Goal: Find specific page/section: Find specific page/section

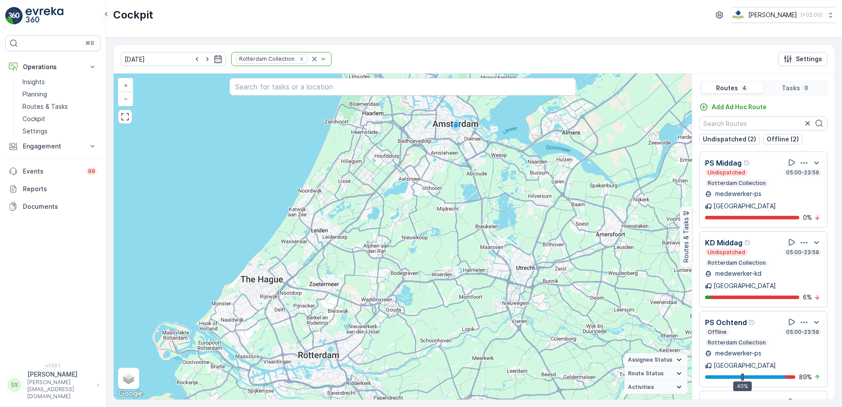
scroll to position [22, 0]
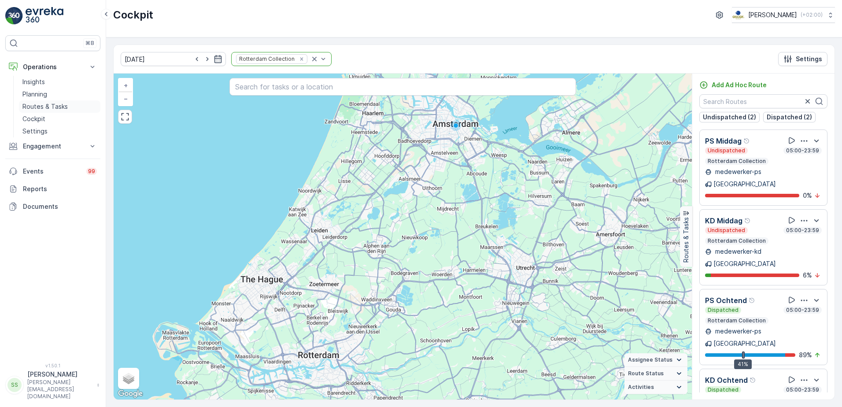
click at [39, 106] on p "Routes & Tasks" at bounding box center [44, 106] width 45 height 9
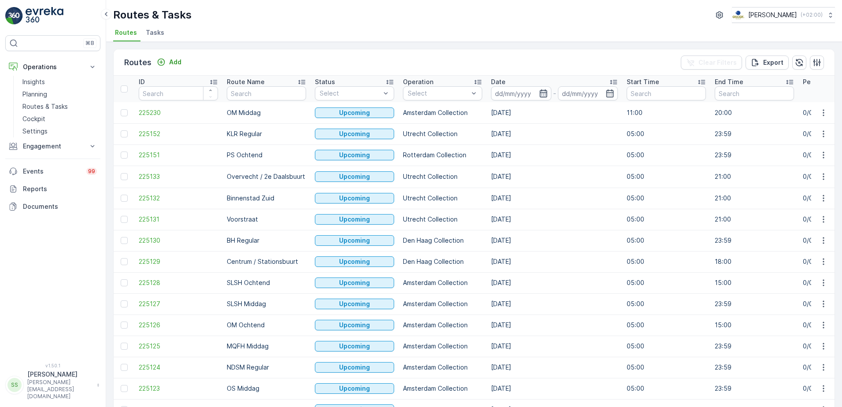
click at [546, 93] on icon "button" at bounding box center [543, 93] width 7 height 8
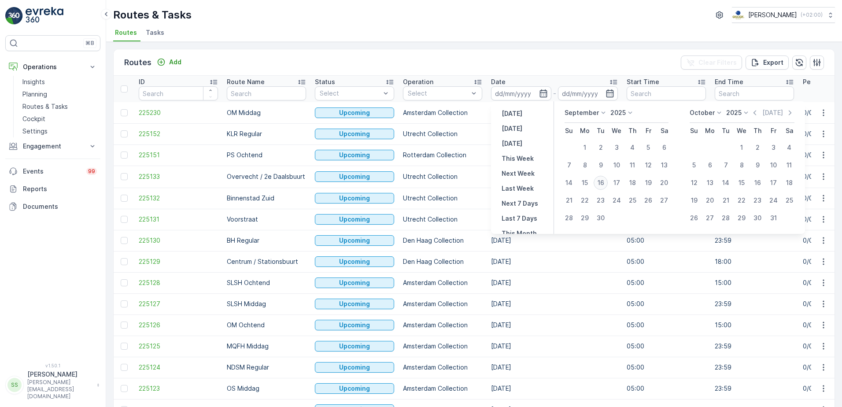
click at [604, 185] on div "16" at bounding box center [601, 183] width 14 height 14
type input "[DATE]"
click at [604, 55] on div "Routes Add Clear Filters Export" at bounding box center [474, 62] width 721 height 26
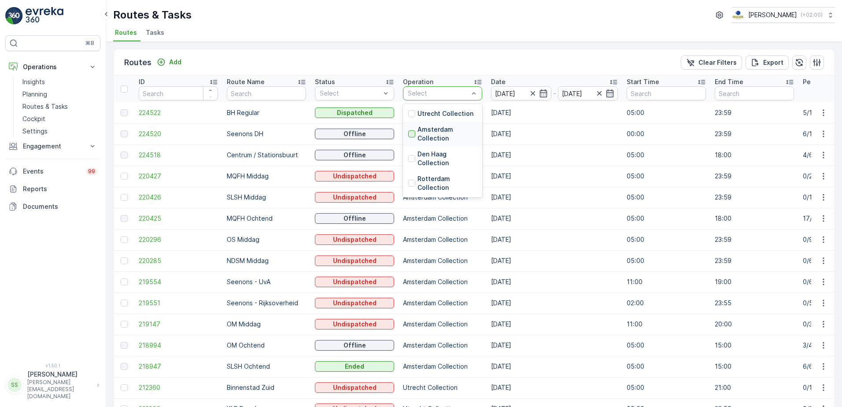
click at [412, 134] on div at bounding box center [411, 133] width 7 height 7
click at [405, 59] on div "Routes Add Clear Filters Export" at bounding box center [474, 62] width 721 height 26
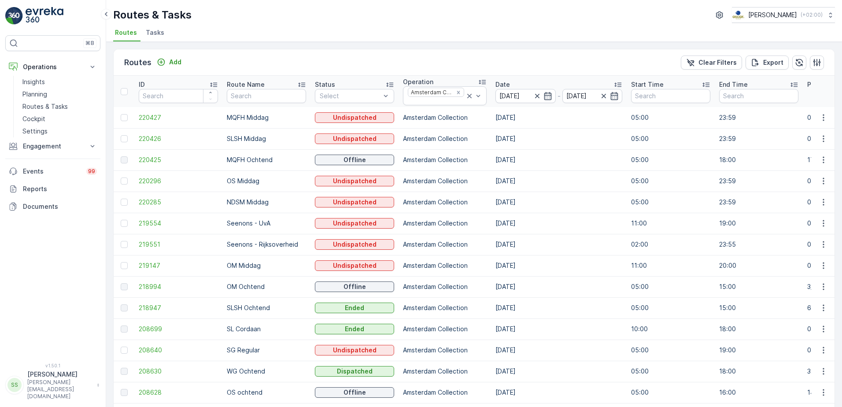
click at [230, 57] on div "Routes Add Clear Filters Export" at bounding box center [474, 62] width 721 height 26
click at [341, 59] on div "Routes Add Clear Filters Export" at bounding box center [474, 62] width 721 height 26
click at [355, 48] on div "Routes Add Clear Filters Export ID Route Name Status Select Operation Amsterdam…" at bounding box center [474, 224] width 736 height 365
click at [224, 57] on div "Routes Add Clear Filters Export" at bounding box center [474, 62] width 721 height 26
drag, startPoint x: 298, startPoint y: 244, endPoint x: 219, endPoint y: 244, distance: 79.3
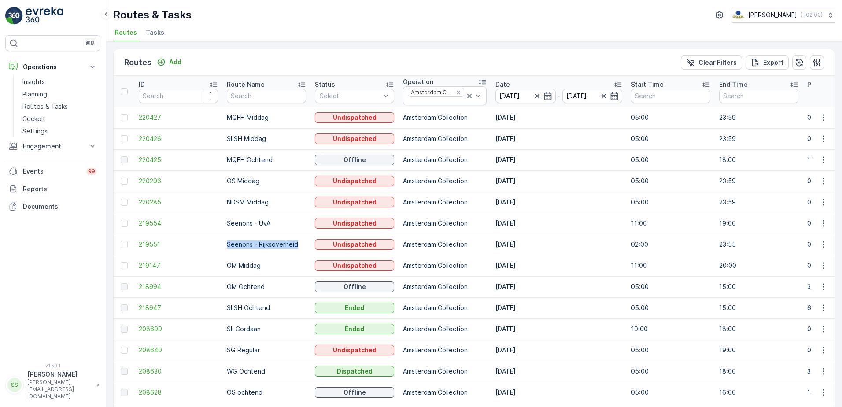
drag, startPoint x: 219, startPoint y: 244, endPoint x: 303, endPoint y: 241, distance: 84.2
click at [303, 241] on p "Seenons - Rijksoverheid" at bounding box center [266, 244] width 79 height 9
click at [293, 246] on p "Seenons - Rijksoverheid" at bounding box center [266, 244] width 79 height 9
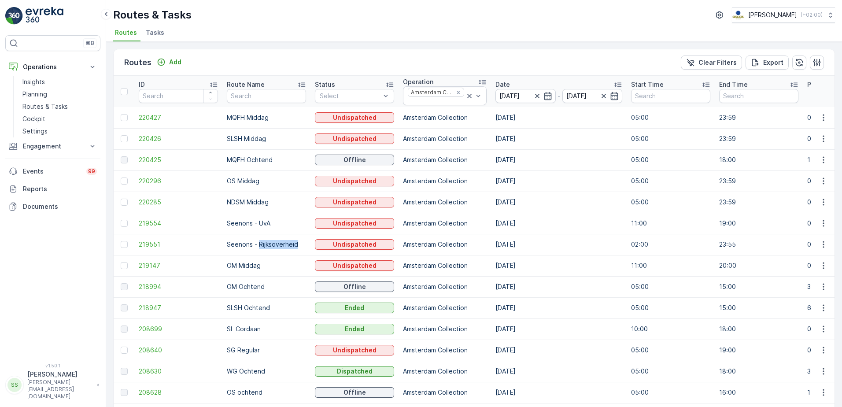
click at [293, 246] on p "Seenons - Rijksoverheid" at bounding box center [266, 244] width 79 height 9
drag, startPoint x: 293, startPoint y: 246, endPoint x: 218, endPoint y: 244, distance: 75.4
click at [218, 244] on span "219551" at bounding box center [178, 244] width 79 height 9
drag, startPoint x: 263, startPoint y: 226, endPoint x: 227, endPoint y: 226, distance: 35.2
click at [227, 226] on p "Seenons - UvA" at bounding box center [266, 223] width 79 height 9
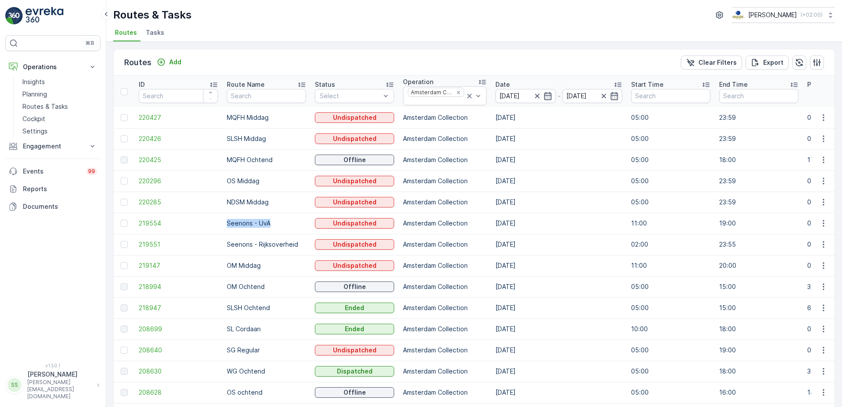
drag, startPoint x: 227, startPoint y: 226, endPoint x: 296, endPoint y: 222, distance: 68.8
click at [296, 222] on p "Seenons - UvA" at bounding box center [266, 223] width 79 height 9
drag, startPoint x: 301, startPoint y: 245, endPoint x: 223, endPoint y: 246, distance: 78.0
click at [223, 246] on td "Seenons - Rijksoverheid" at bounding box center [266, 244] width 88 height 21
drag, startPoint x: 223, startPoint y: 246, endPoint x: 299, endPoint y: 244, distance: 75.8
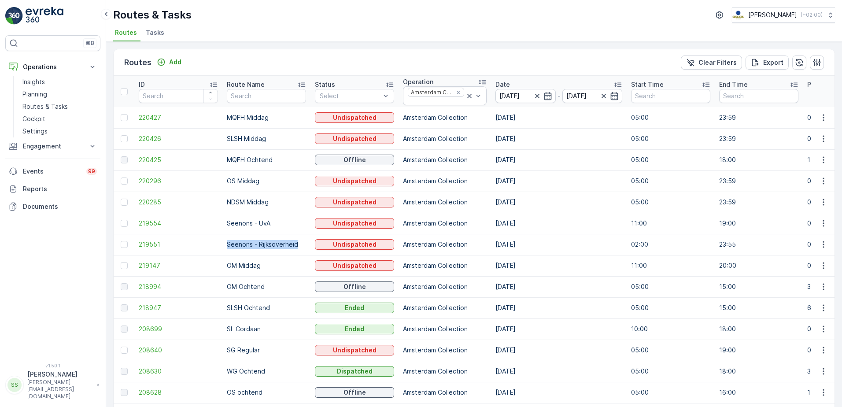
click at [299, 244] on p "Seenons - Rijksoverheid" at bounding box center [266, 244] width 79 height 9
drag, startPoint x: 299, startPoint y: 244, endPoint x: 225, endPoint y: 245, distance: 74.0
click at [225, 245] on td "Seenons - Rijksoverheid" at bounding box center [266, 244] width 88 height 21
click at [298, 245] on p "Seenons - Rijksoverheid" at bounding box center [266, 244] width 79 height 9
drag, startPoint x: 299, startPoint y: 244, endPoint x: 222, endPoint y: 244, distance: 76.2
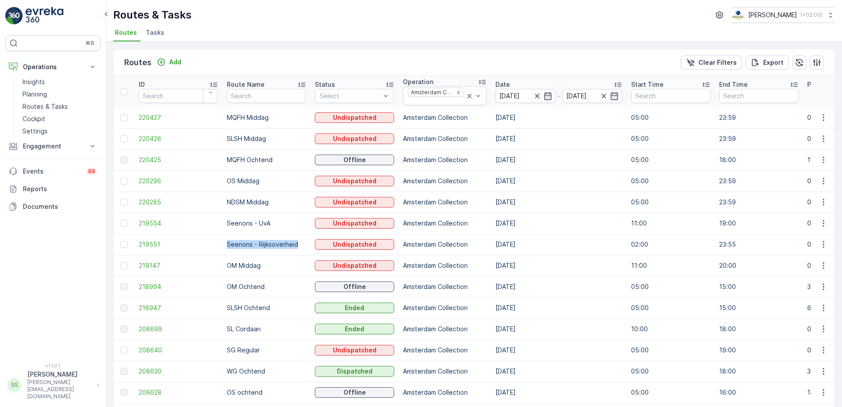
click at [222, 244] on td "Seenons - Rijksoverheid" at bounding box center [266, 244] width 88 height 21
click at [316, 35] on ul "Routes Tasks" at bounding box center [470, 33] width 715 height 15
click at [256, 47] on div "Routes Add Clear Filters Export ID Route Name Status Select Operation Amsterdam…" at bounding box center [474, 224] width 736 height 365
click at [147, 34] on span "Tasks" at bounding box center [155, 32] width 19 height 9
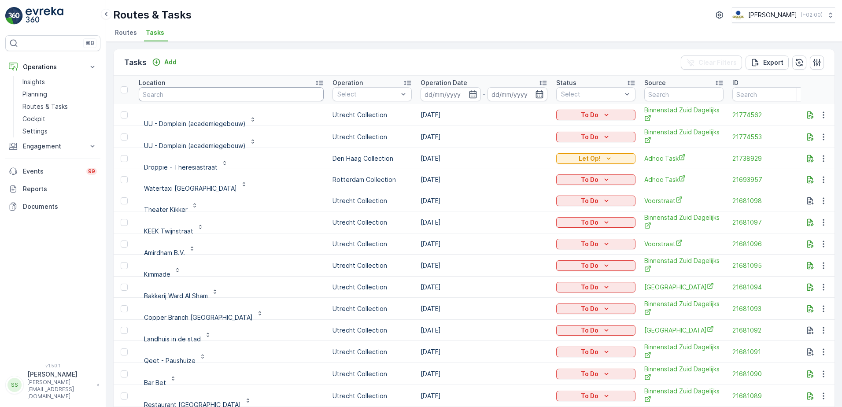
click at [183, 94] on input "text" at bounding box center [231, 94] width 185 height 14
type input "real"
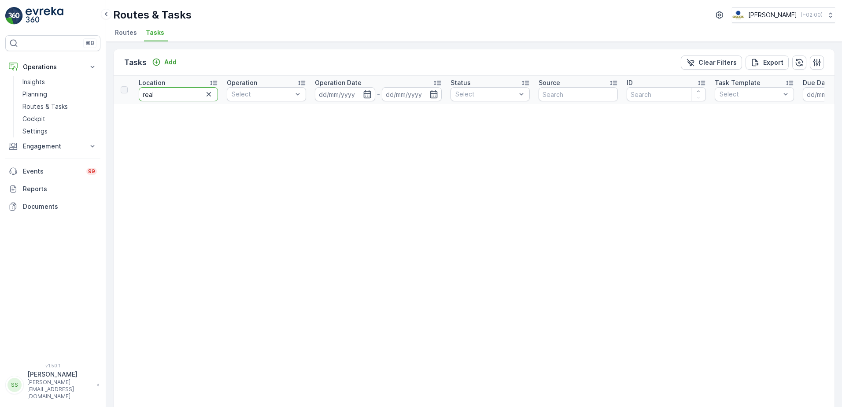
click at [125, 93] on tr "Location real Operation Select Operation Date - Status Select Source ID Task Te…" at bounding box center [774, 90] width 1320 height 28
type input "estate"
drag, startPoint x: 217, startPoint y: 67, endPoint x: 207, endPoint y: 66, distance: 10.7
click at [217, 67] on div "Tasks Add Clear Filters Export" at bounding box center [474, 62] width 721 height 26
click at [272, 25] on div "Routes & Tasks Oscar Circulair ( +02:00 ) Routes Tasks" at bounding box center [474, 21] width 736 height 42
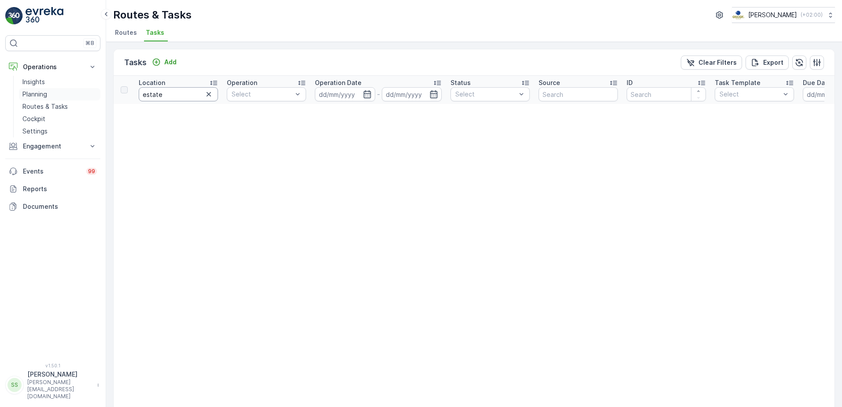
drag, startPoint x: 166, startPoint y: 95, endPoint x: 81, endPoint y: 92, distance: 84.6
click at [79, 94] on div "⌘B Operations Insights Planning Routes & Tasks Cockpit Settings Engagement Insi…" at bounding box center [421, 203] width 842 height 407
type input "real estate"
drag, startPoint x: 181, startPoint y: 96, endPoint x: 75, endPoint y: 93, distance: 105.4
click at [81, 93] on div "⌘B Operations Insights Planning Routes & Tasks Cockpit Settings Engagement Insi…" at bounding box center [421, 203] width 842 height 407
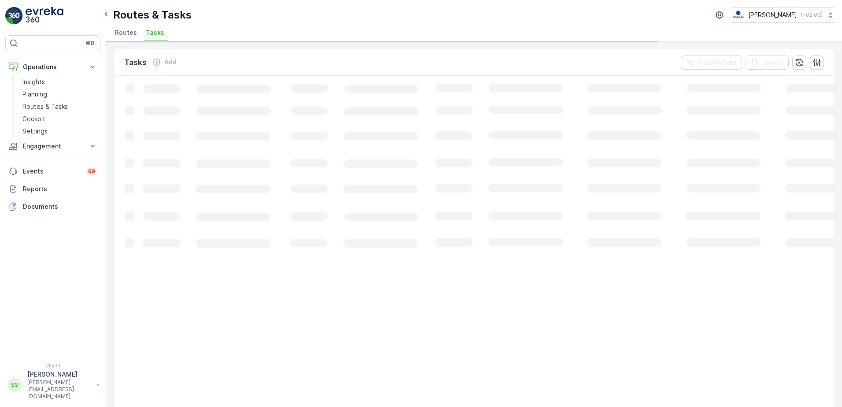
click at [112, 197] on div "Tasks Add Clear Filters Export Loading... 1-50 of 176186 items 50 / Page 1 2 3 …" at bounding box center [474, 224] width 736 height 365
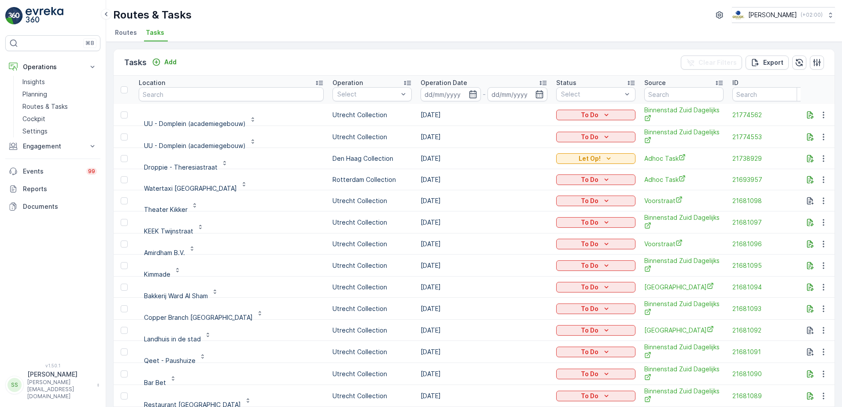
click at [178, 94] on input "text" at bounding box center [231, 94] width 185 height 14
type input "westp"
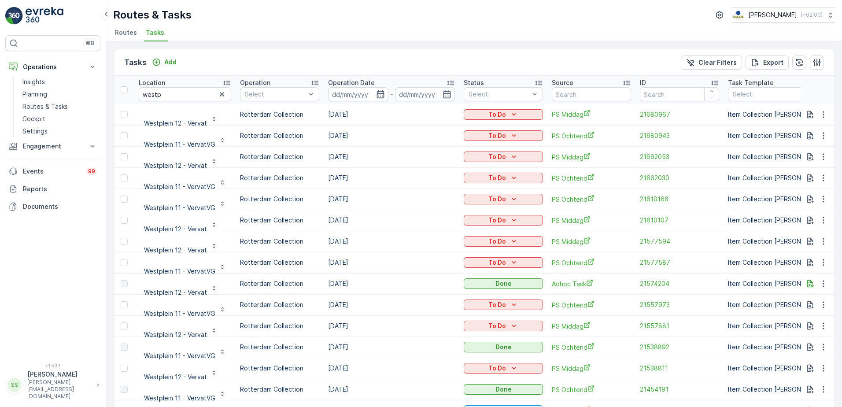
click at [222, 59] on div "Tasks Add Clear Filters Export" at bounding box center [474, 62] width 721 height 26
click at [249, 59] on div "Tasks Add Clear Filters Export" at bounding box center [474, 62] width 721 height 26
click at [242, 64] on div "Tasks Add Clear Filters Export" at bounding box center [474, 62] width 721 height 26
drag, startPoint x: 189, startPoint y: 59, endPoint x: 107, endPoint y: 56, distance: 82.0
click at [107, 56] on div "Tasks Add Clear Filters Export Location westp Operation Select Operation Date -…" at bounding box center [474, 224] width 736 height 365
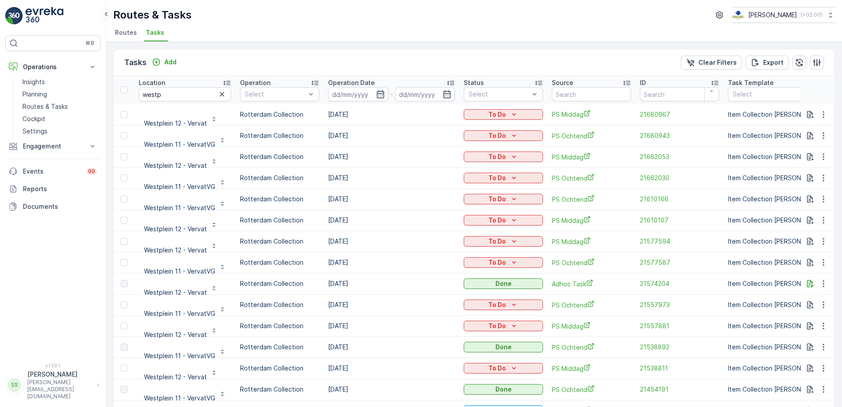
click at [274, 54] on div "Tasks Add Clear Filters Export" at bounding box center [474, 62] width 721 height 26
click at [372, 59] on div "Tasks Add Clear Filters Export" at bounding box center [474, 62] width 721 height 26
click at [245, 58] on div "Tasks Add Clear Filters Export" at bounding box center [474, 62] width 721 height 26
click at [173, 59] on p "Add" at bounding box center [170, 62] width 12 height 9
click at [203, 59] on div "Tasks Add Clear Filters Export" at bounding box center [474, 62] width 721 height 26
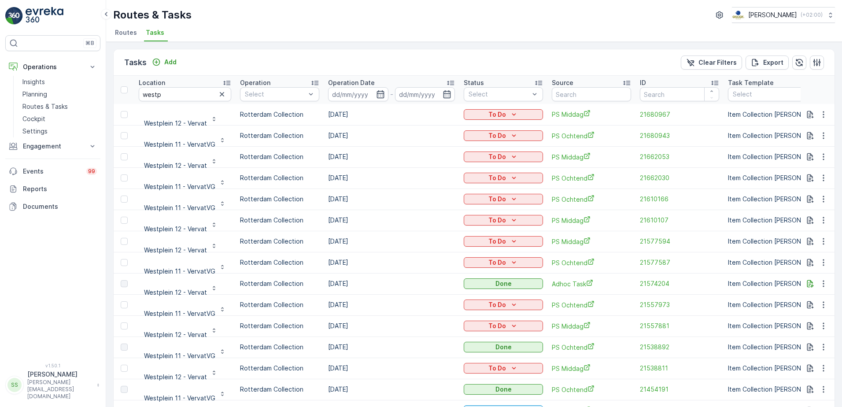
click at [483, 52] on div "Tasks Add Clear Filters Export" at bounding box center [474, 62] width 721 height 26
click at [432, 63] on div "Tasks Add Clear Filters Export" at bounding box center [474, 62] width 721 height 26
click at [221, 94] on icon "button" at bounding box center [222, 94] width 9 height 9
click at [256, 50] on div "Tasks Add Clear Filters Export" at bounding box center [474, 62] width 721 height 26
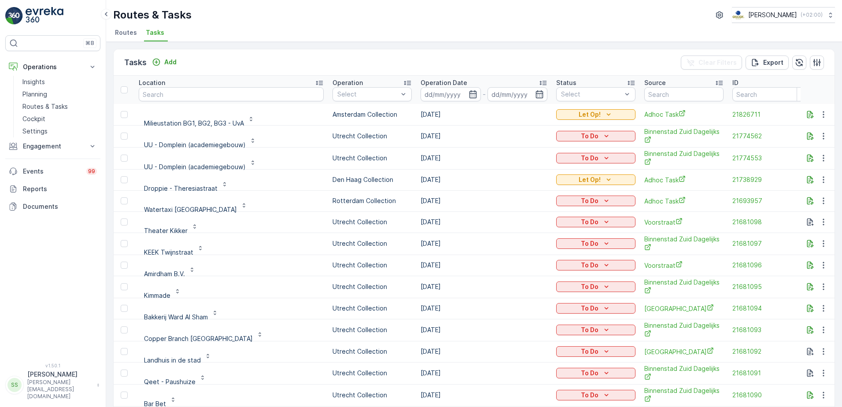
click at [581, 85] on div "Status" at bounding box center [595, 82] width 79 height 9
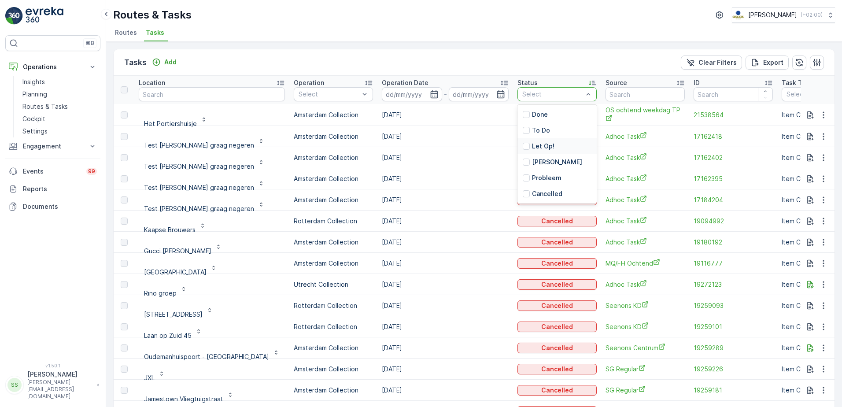
click at [518, 151] on div "Let Op!" at bounding box center [557, 146] width 79 height 16
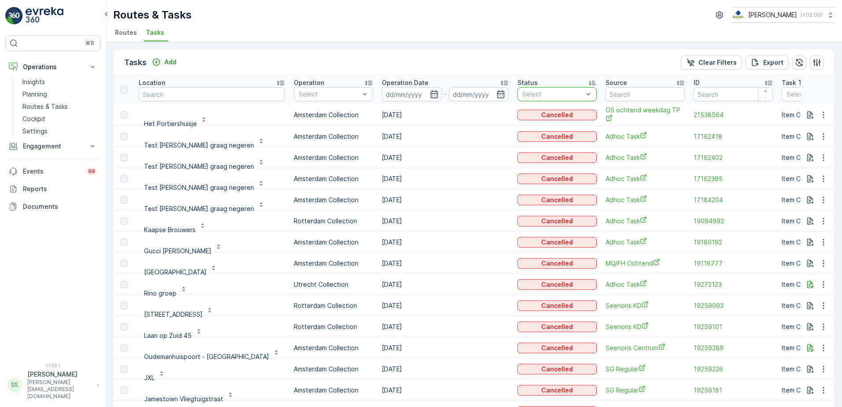
click at [505, 58] on div "Tasks Add Clear Filters Export" at bounding box center [474, 62] width 721 height 26
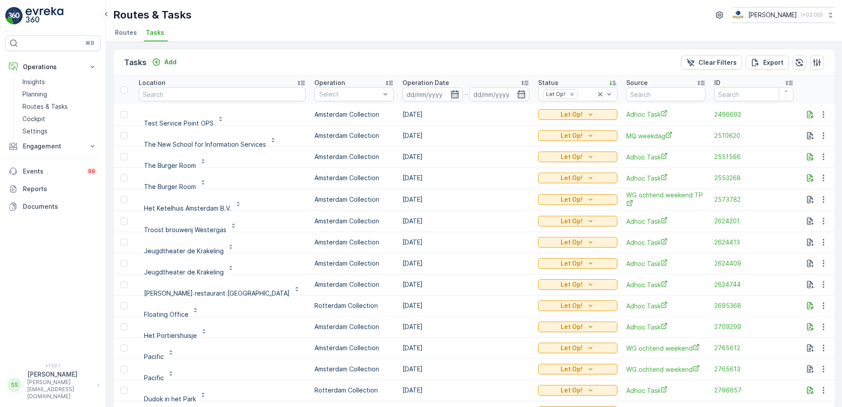
click at [451, 96] on icon "button" at bounding box center [455, 94] width 9 height 9
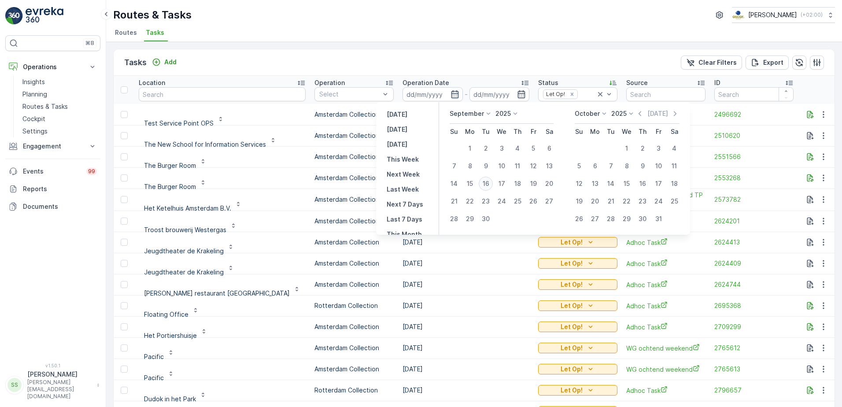
click at [482, 185] on div "16" at bounding box center [486, 184] width 14 height 14
type input "[DATE]"
click at [459, 63] on div "Tasks Add Clear Filters Export" at bounding box center [474, 62] width 721 height 26
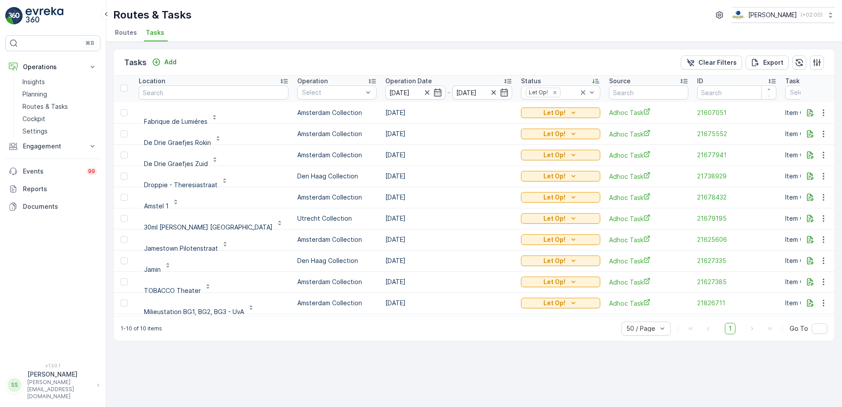
scroll to position [2, 0]
click at [808, 260] on icon "button" at bounding box center [811, 260] width 7 height 7
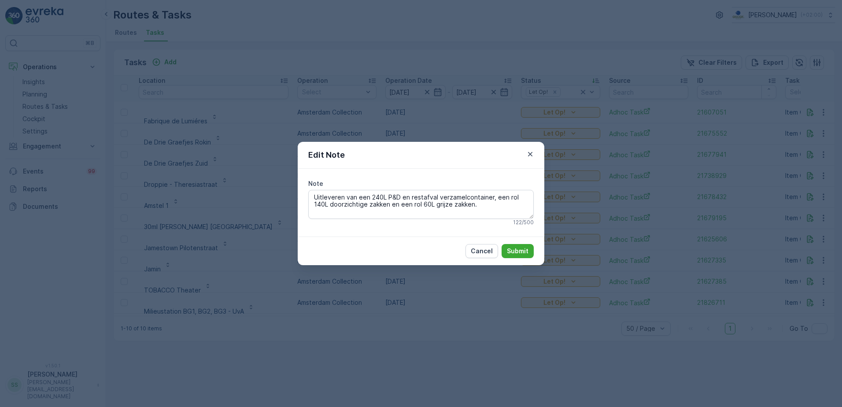
click at [297, 30] on div "Edit Note Note Uitleveren van een 240L P&D en restafval verzamelcontainer, een …" at bounding box center [421, 203] width 842 height 407
